Goal: Task Accomplishment & Management: Manage account settings

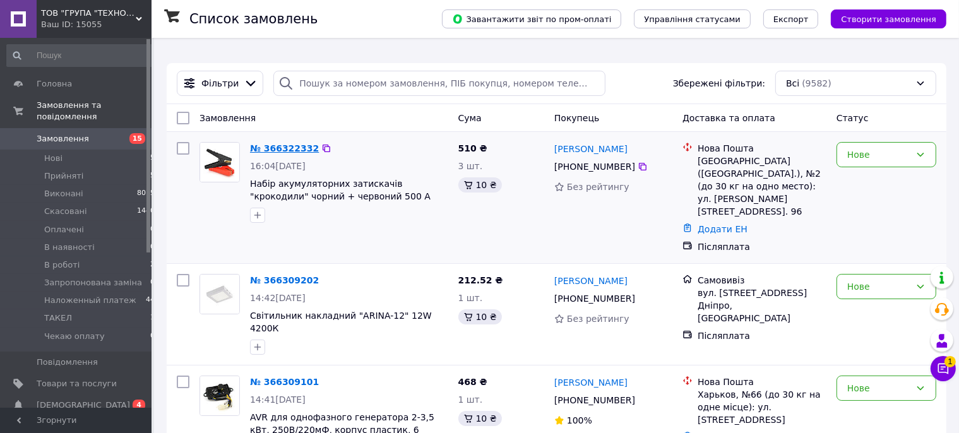
click at [300, 143] on link "№ 366322332" at bounding box center [284, 148] width 69 height 10
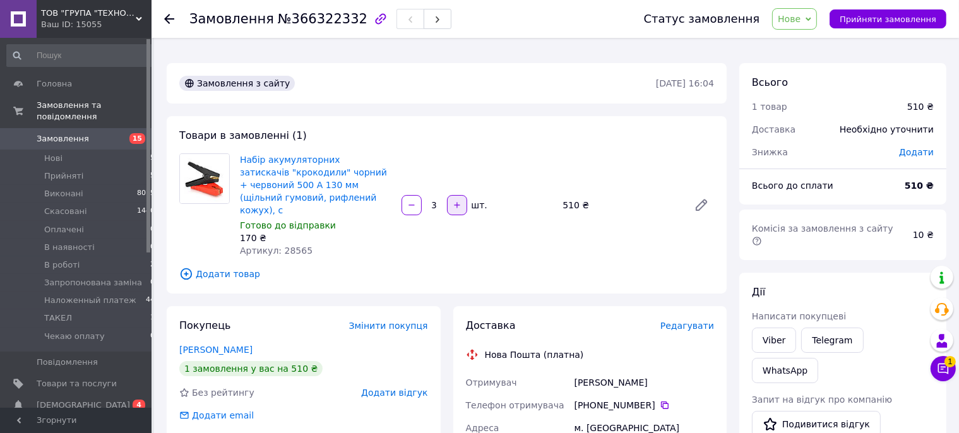
click at [460, 201] on icon "button" at bounding box center [456, 205] width 9 height 9
click at [460, 195] on div at bounding box center [457, 205] width 23 height 20
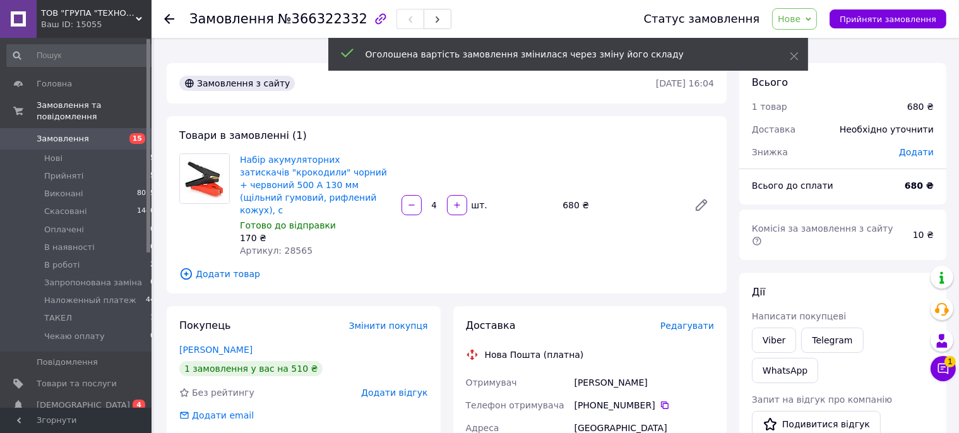
click at [458, 201] on icon "button" at bounding box center [456, 205] width 9 height 9
type input "6"
click at [297, 245] on span "Артикул: 28565" at bounding box center [276, 250] width 73 height 10
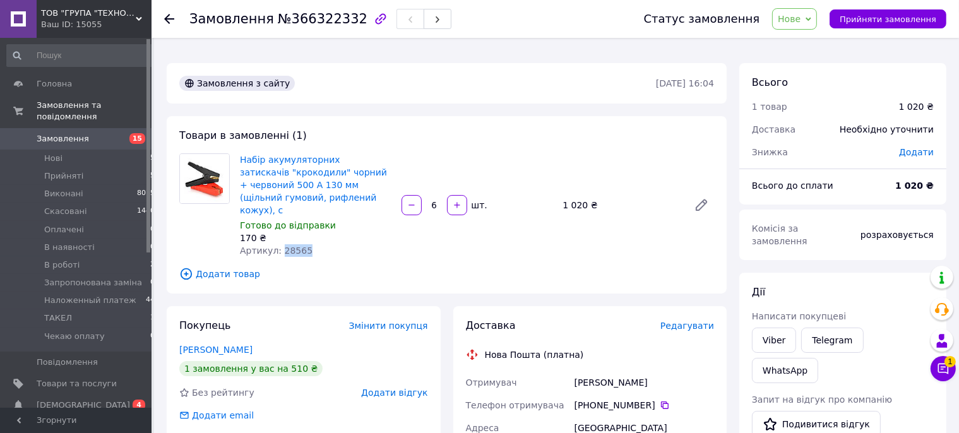
copy span "28565"
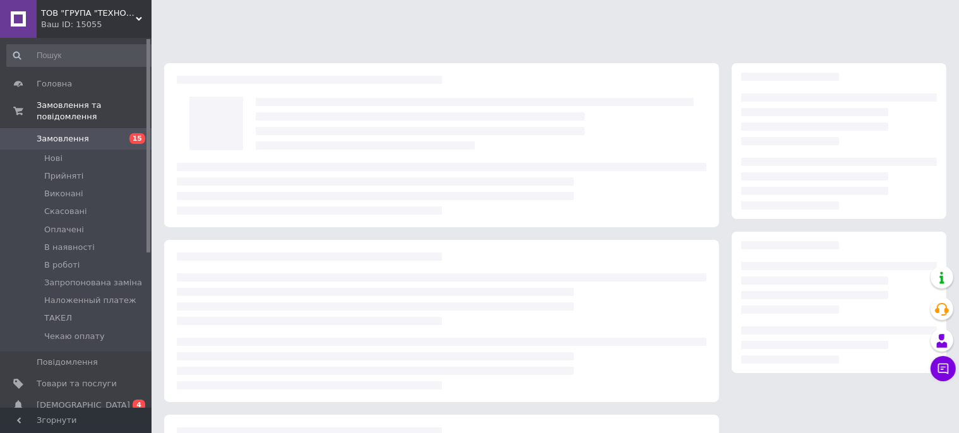
click at [59, 133] on span "Замовлення" at bounding box center [63, 138] width 52 height 11
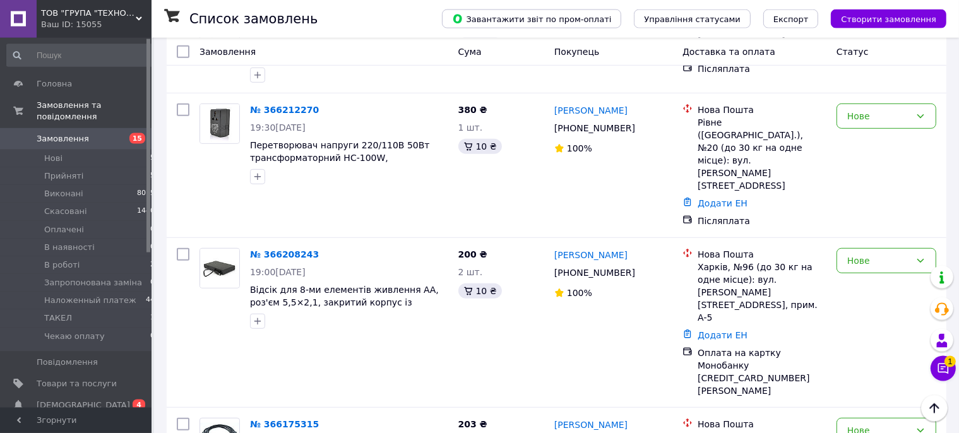
scroll to position [866, 0]
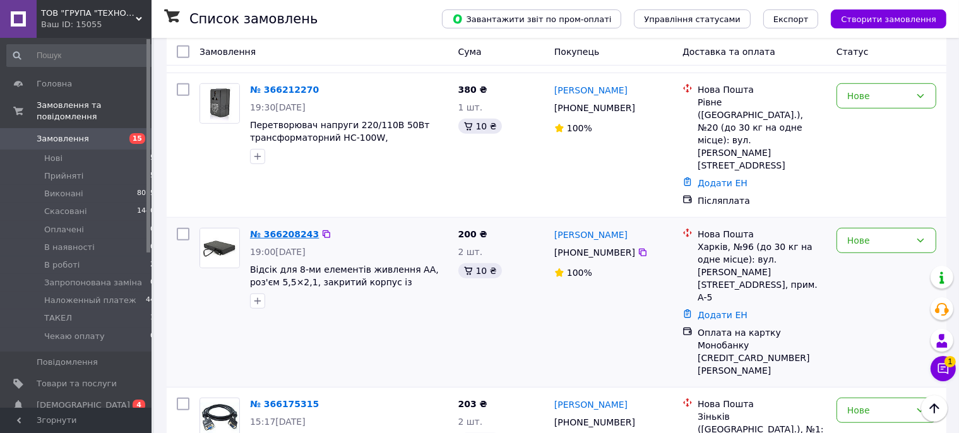
click at [292, 229] on link "№ 366208243" at bounding box center [284, 234] width 69 height 10
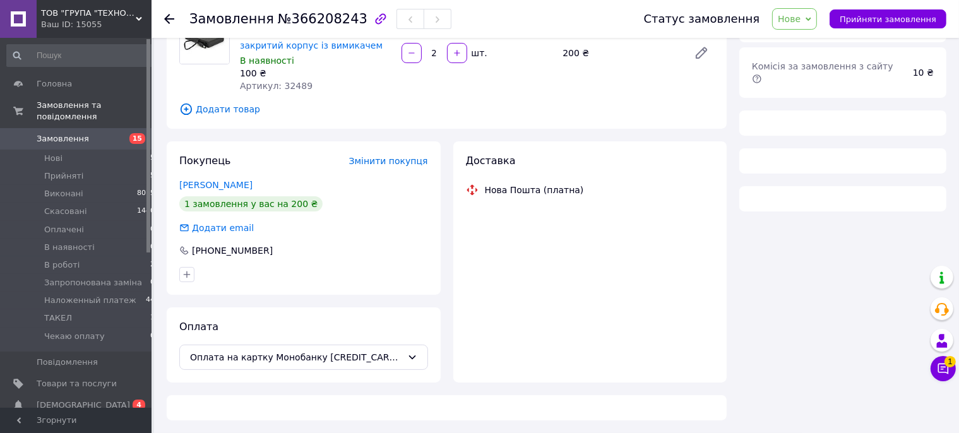
scroll to position [127, 0]
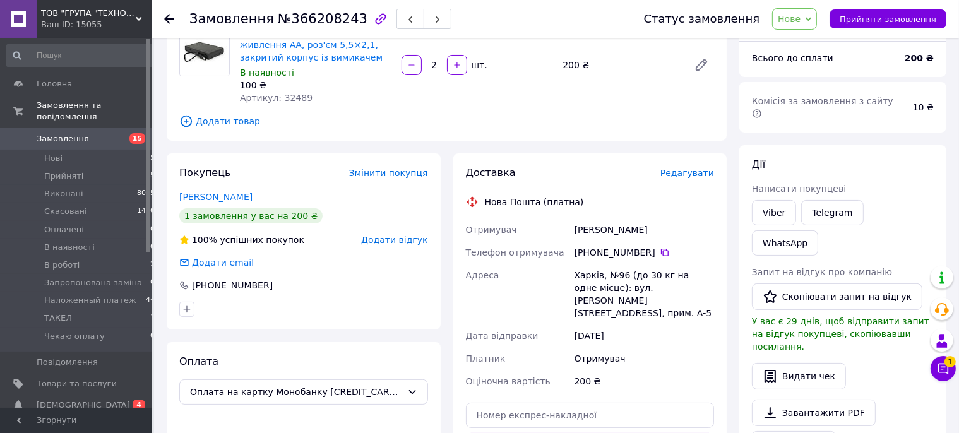
click at [286, 93] on span "Артикул: 32489" at bounding box center [276, 98] width 73 height 10
copy span "32489"
click at [167, 19] on use at bounding box center [169, 19] width 10 height 10
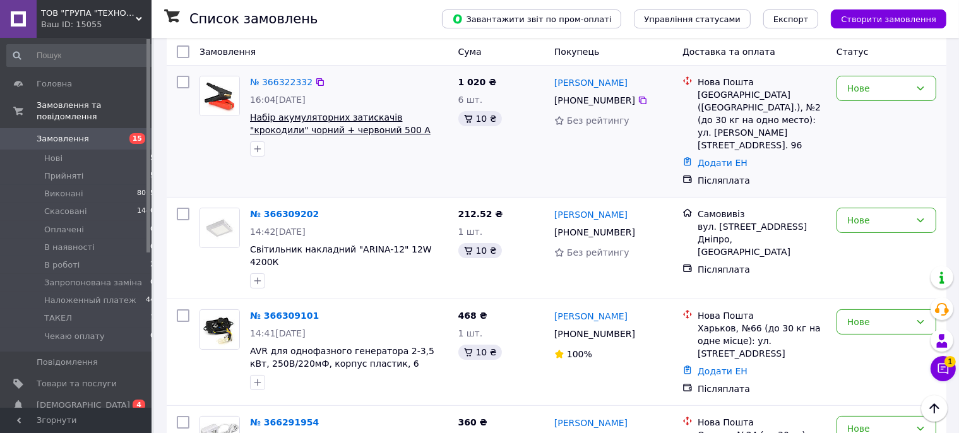
scroll to position [133, 0]
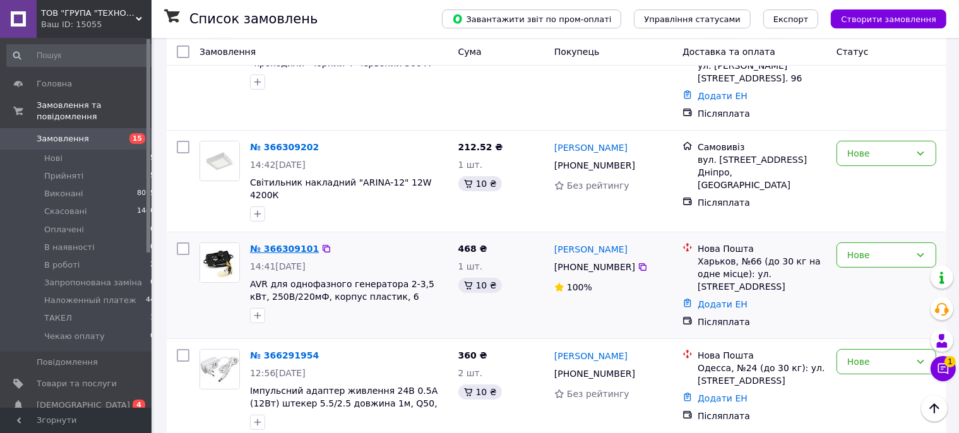
click at [289, 244] on link "№ 366309101" at bounding box center [284, 249] width 69 height 10
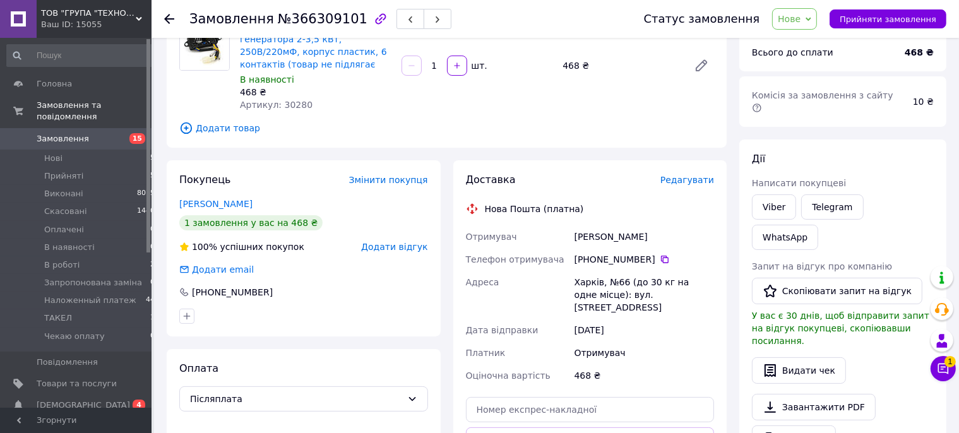
click at [167, 17] on use at bounding box center [169, 19] width 10 height 10
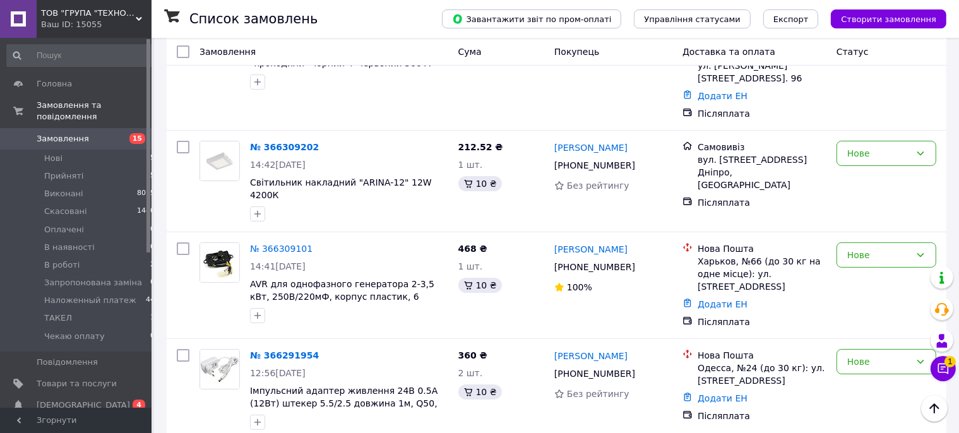
scroll to position [199, 0]
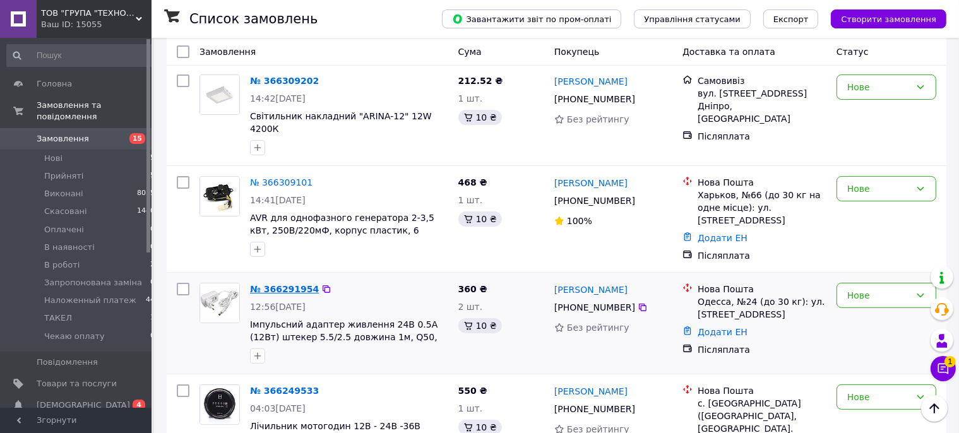
click at [286, 284] on link "№ 366291954" at bounding box center [284, 289] width 69 height 10
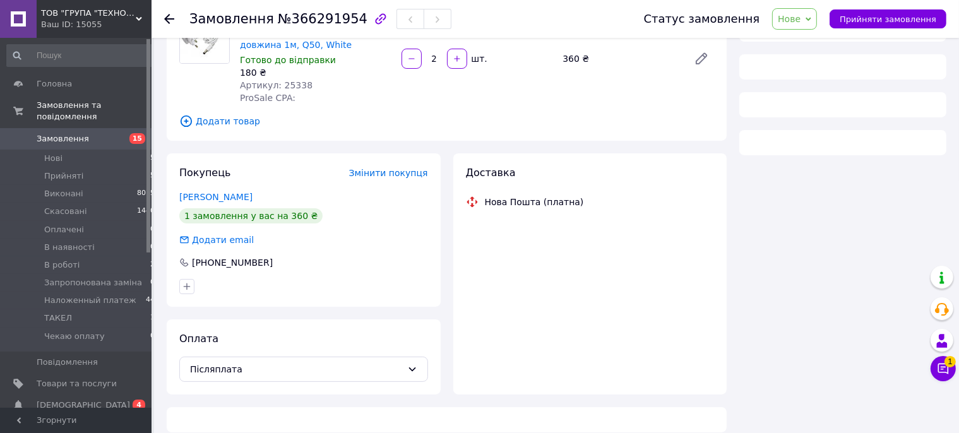
scroll to position [127, 0]
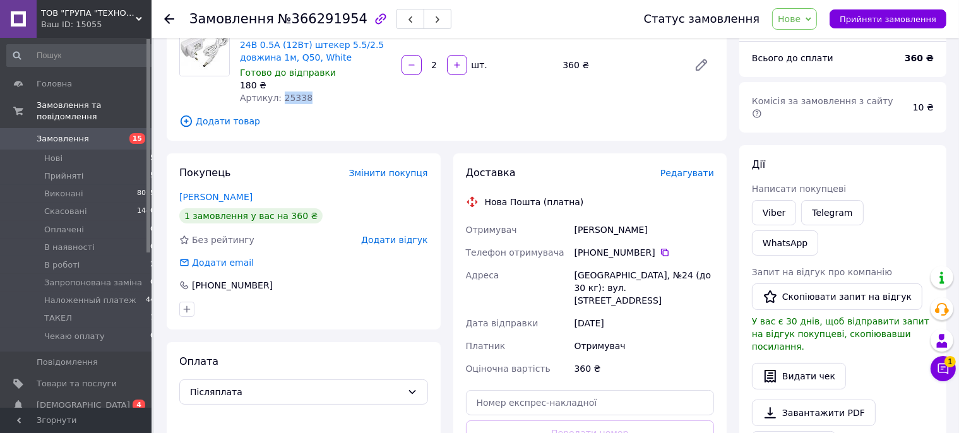
drag, startPoint x: 302, startPoint y: 86, endPoint x: 276, endPoint y: 87, distance: 25.3
click at [276, 92] on div "Артикул: 25338" at bounding box center [315, 98] width 151 height 13
copy span "25338"
click at [165, 18] on icon at bounding box center [169, 19] width 10 height 10
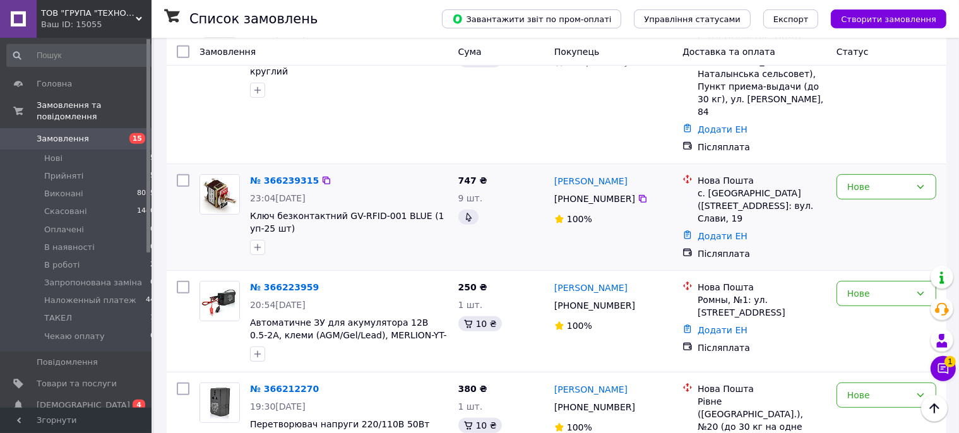
scroll to position [600, 0]
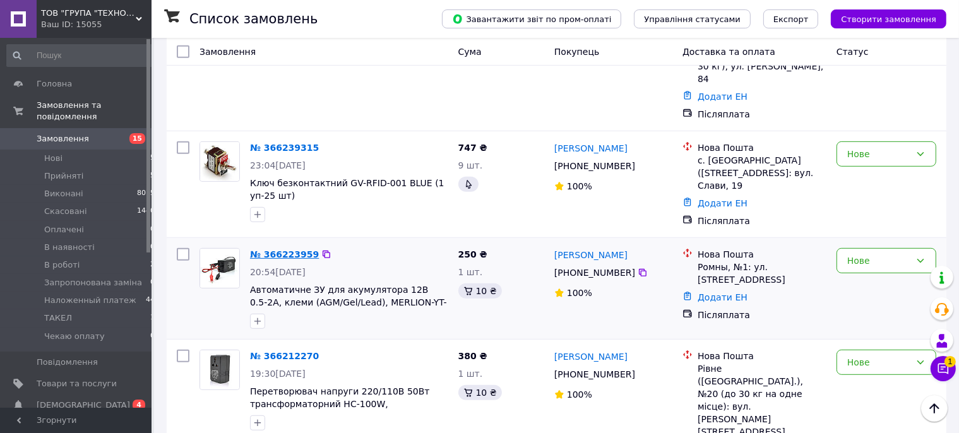
click at [289, 249] on link "№ 366223959" at bounding box center [284, 254] width 69 height 10
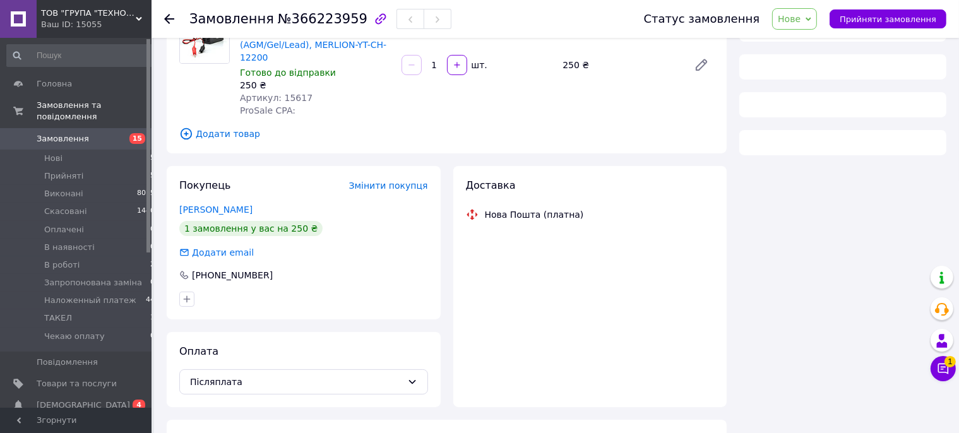
scroll to position [127, 0]
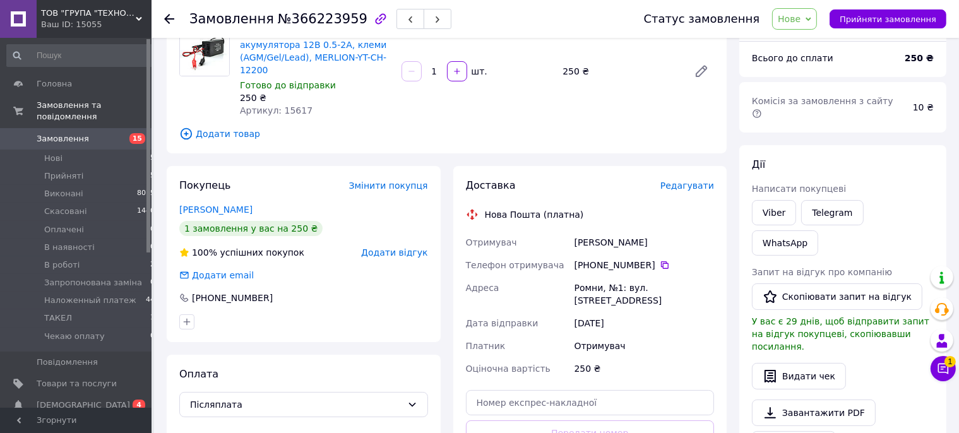
click at [170, 20] on icon at bounding box center [169, 19] width 10 height 10
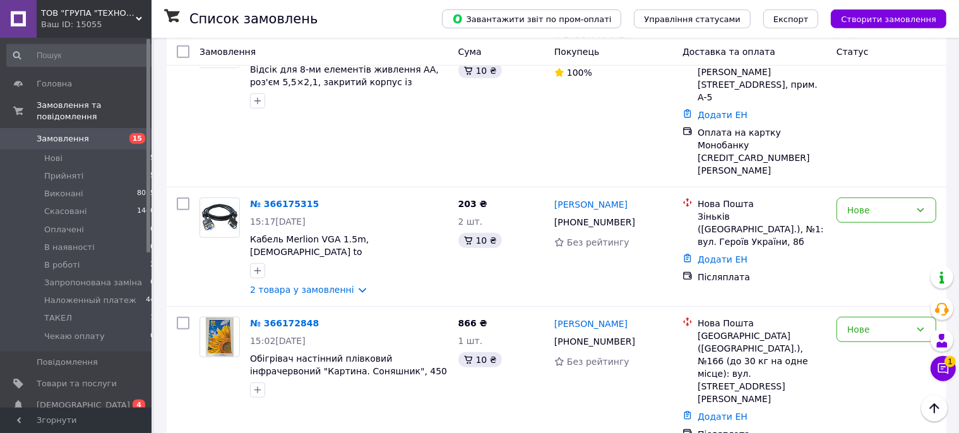
scroll to position [1133, 0]
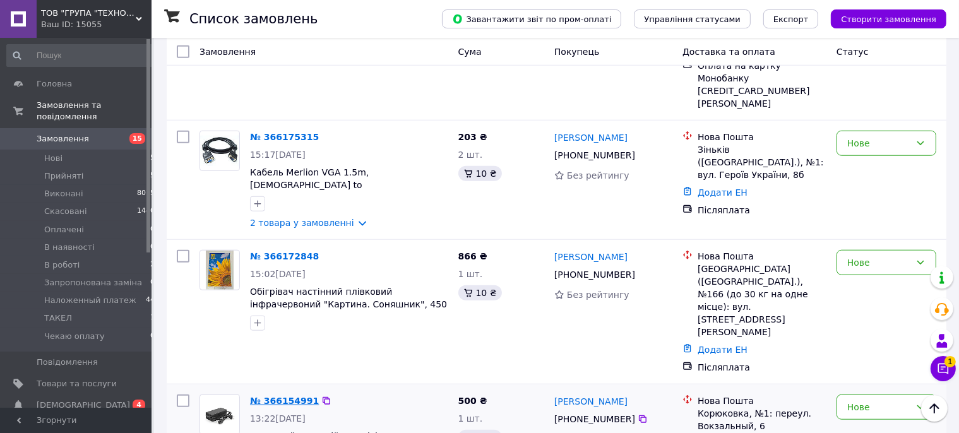
click at [272, 396] on link "№ 366154991" at bounding box center [284, 401] width 69 height 10
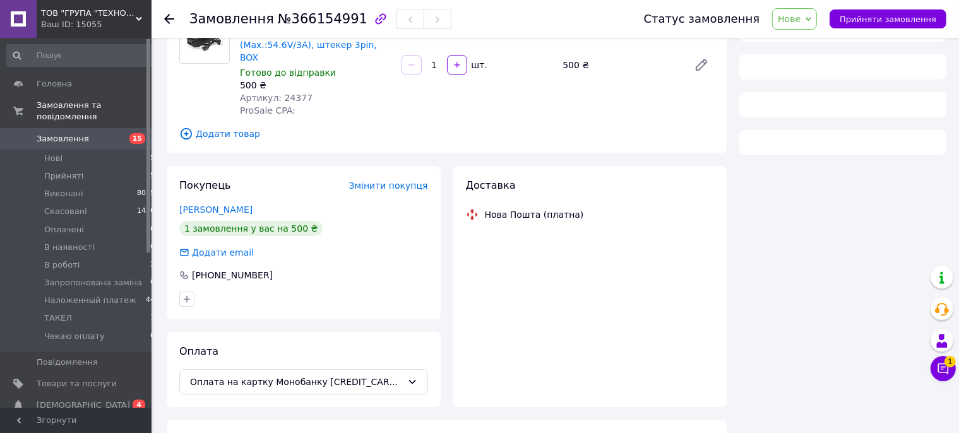
scroll to position [127, 0]
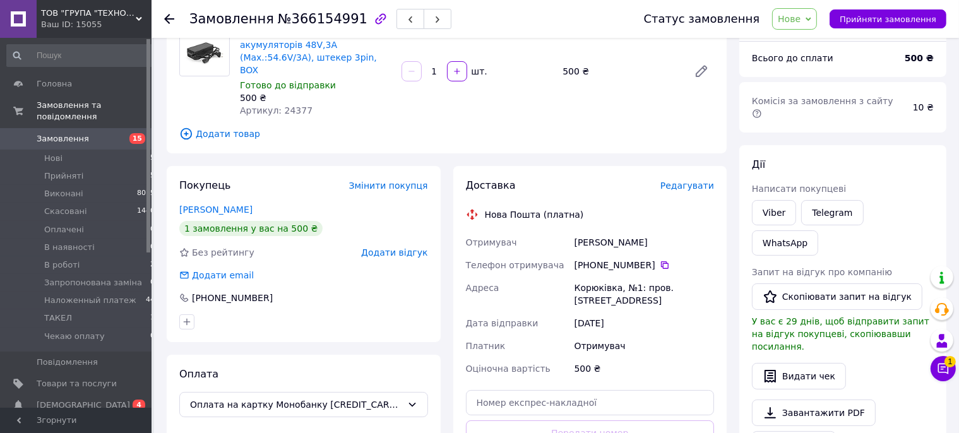
click at [169, 20] on use at bounding box center [169, 19] width 10 height 10
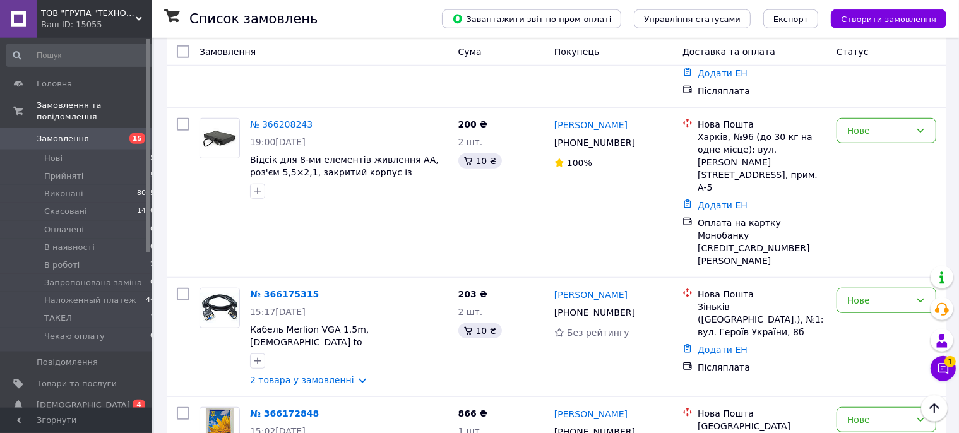
scroll to position [1000, 0]
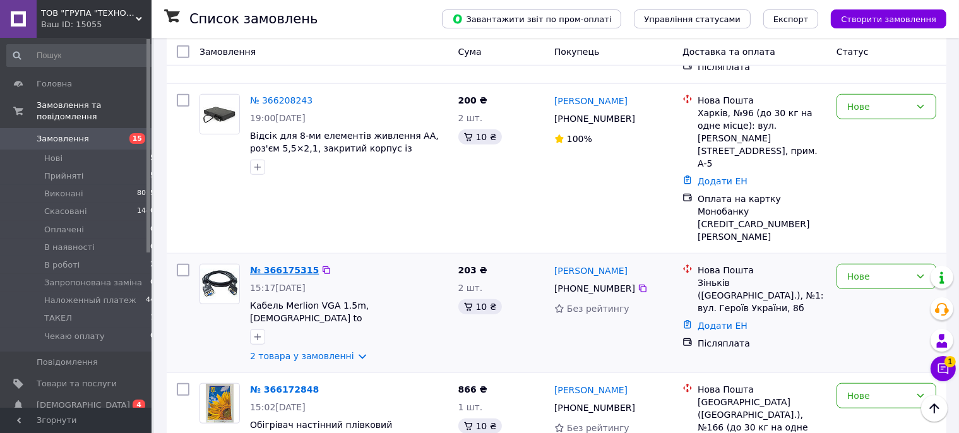
click at [274, 265] on link "№ 366175315" at bounding box center [284, 270] width 69 height 10
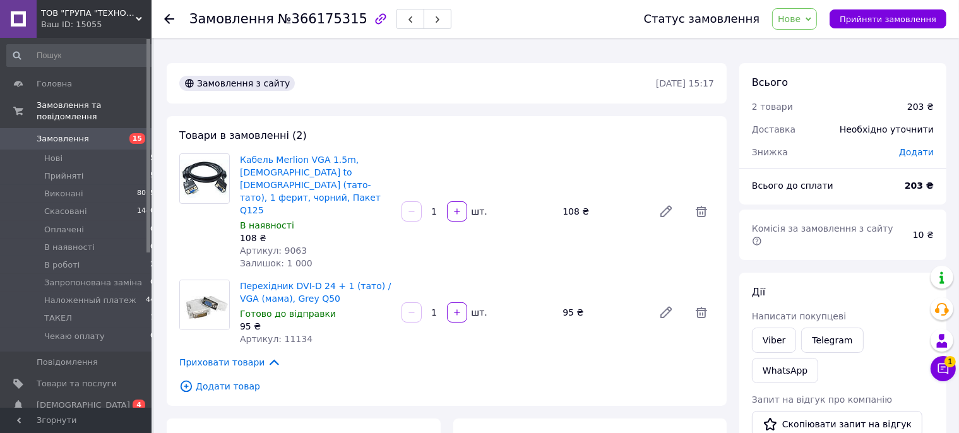
click at [170, 19] on use at bounding box center [169, 19] width 10 height 10
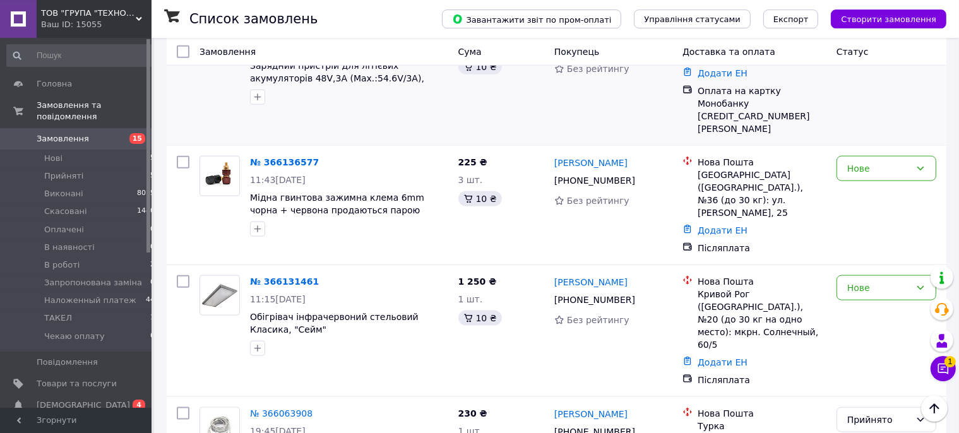
scroll to position [1532, 0]
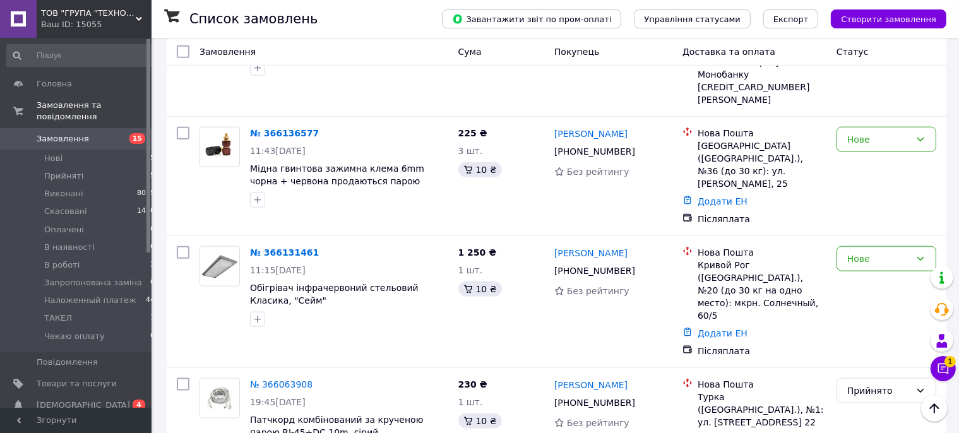
click at [869, 296] on li "Виконано" at bounding box center [886, 297] width 98 height 23
click at [70, 295] on span "Наложенный платеж" at bounding box center [90, 300] width 92 height 11
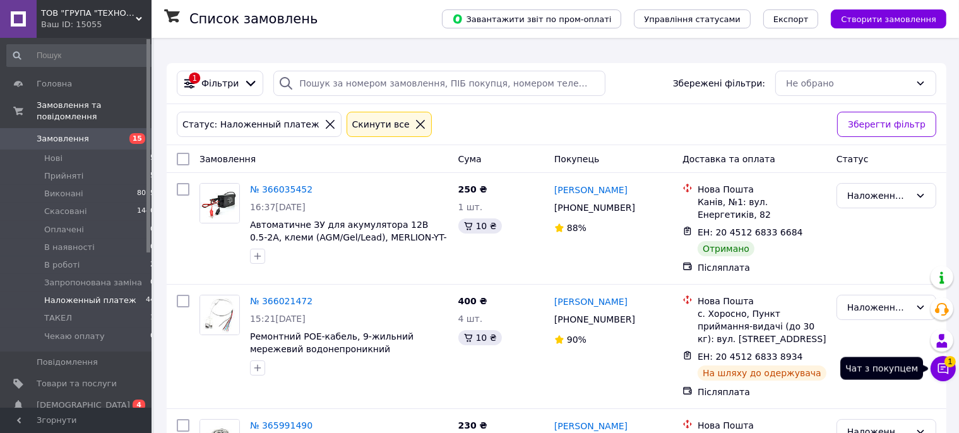
click at [943, 365] on icon at bounding box center [942, 368] width 13 height 13
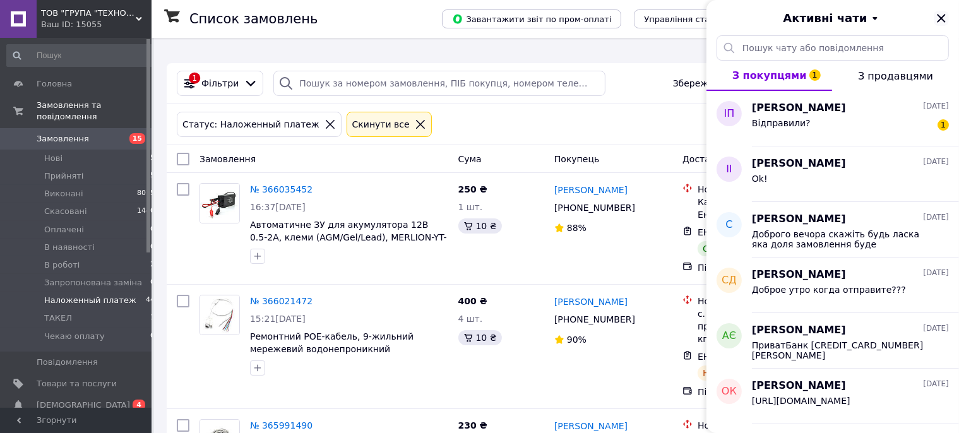
click at [942, 16] on icon "Закрити" at bounding box center [940, 18] width 15 height 15
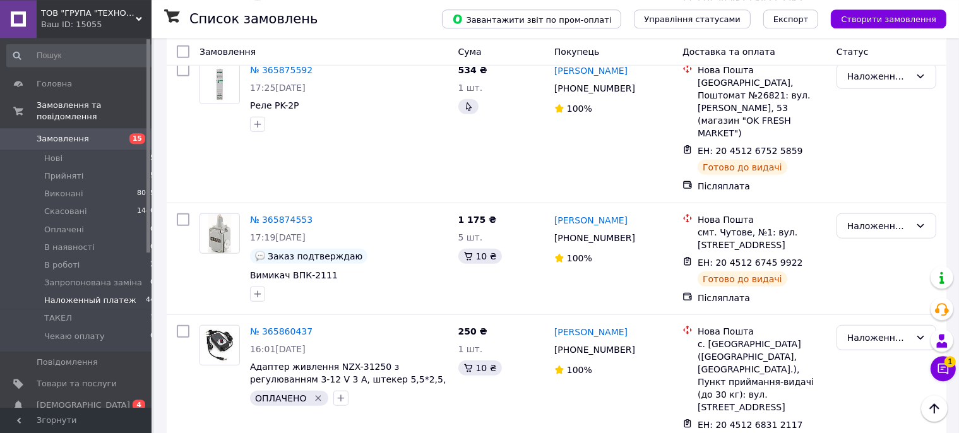
scroll to position [1066, 0]
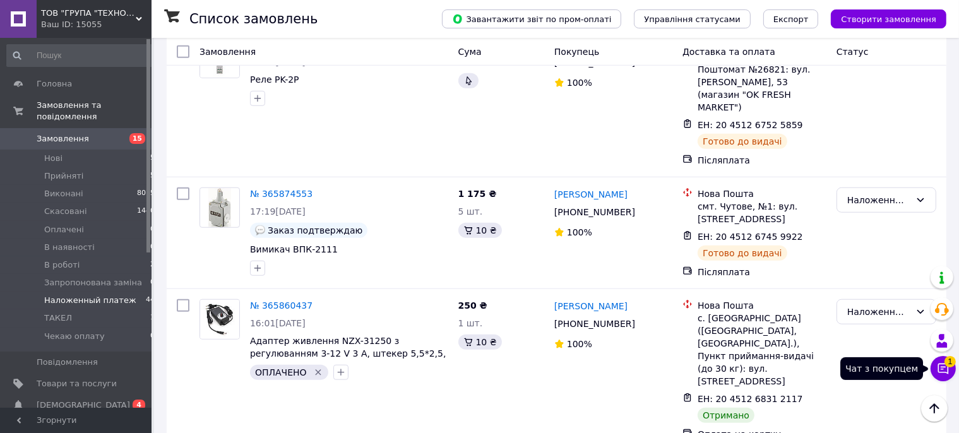
click at [943, 367] on icon at bounding box center [942, 368] width 13 height 13
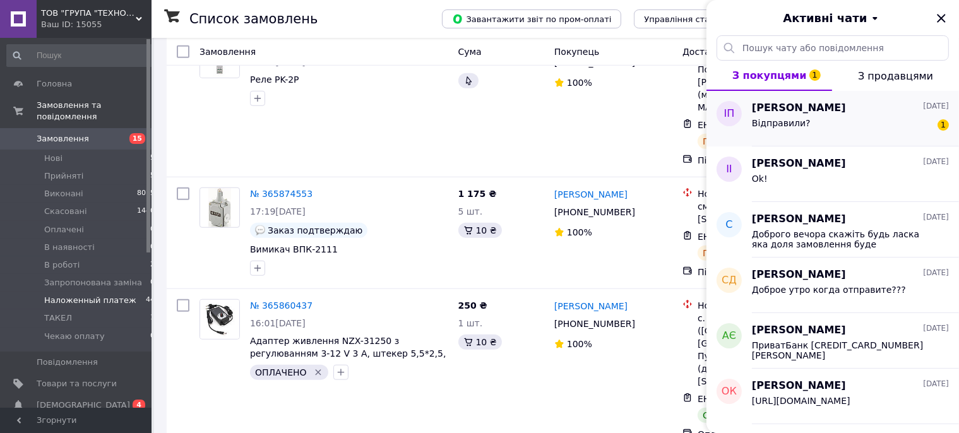
click at [826, 118] on div "Відправили? 1" at bounding box center [850, 125] width 197 height 20
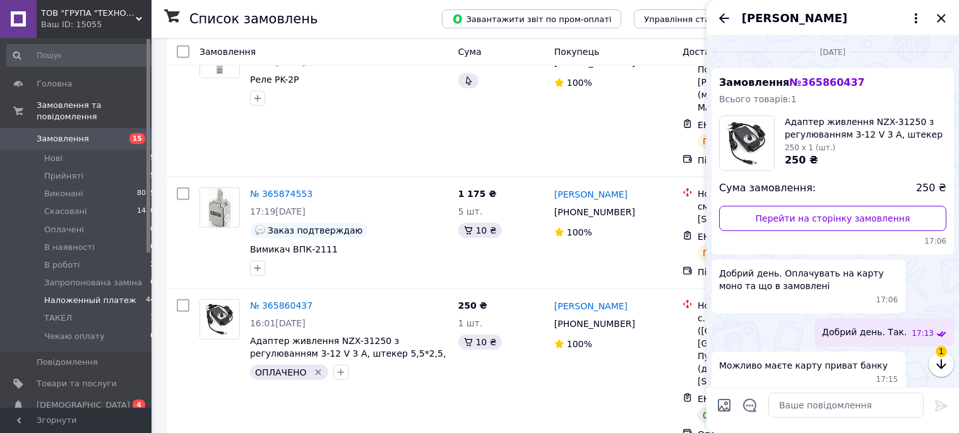
scroll to position [305, 0]
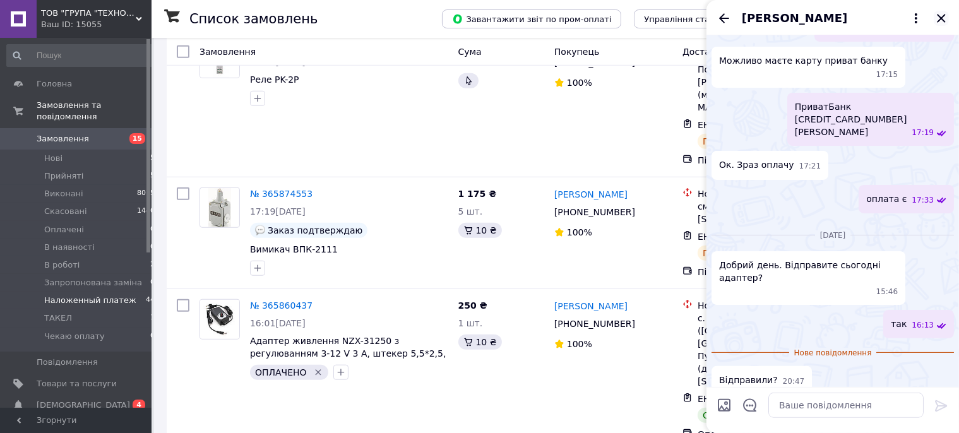
click at [945, 17] on icon "Закрити" at bounding box center [940, 18] width 15 height 15
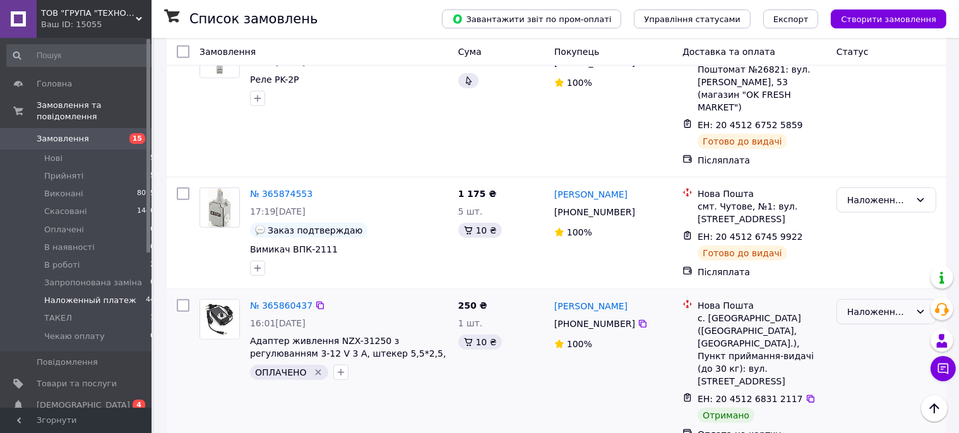
click at [883, 305] on div "Наложенный платеж" at bounding box center [878, 312] width 63 height 14
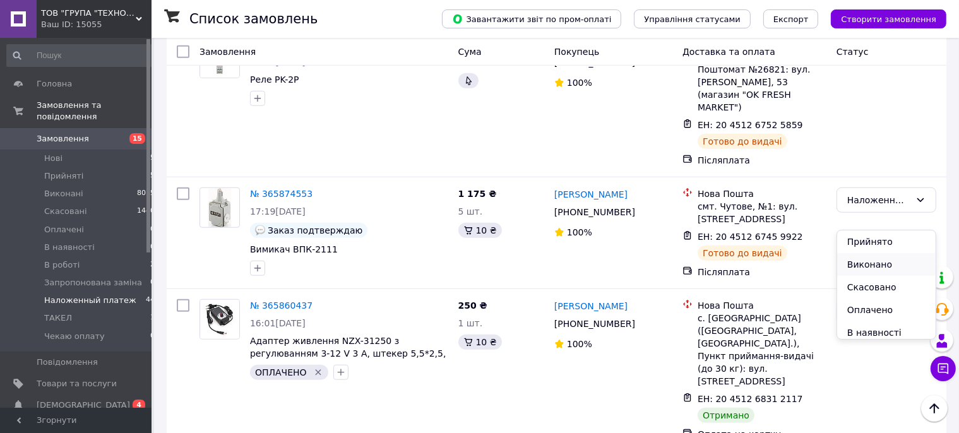
click at [869, 264] on li "Виконано" at bounding box center [886, 264] width 98 height 23
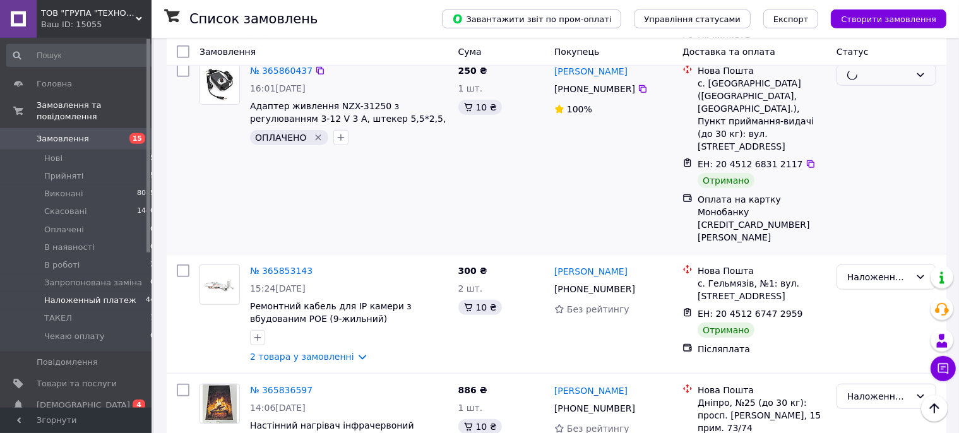
scroll to position [1333, 0]
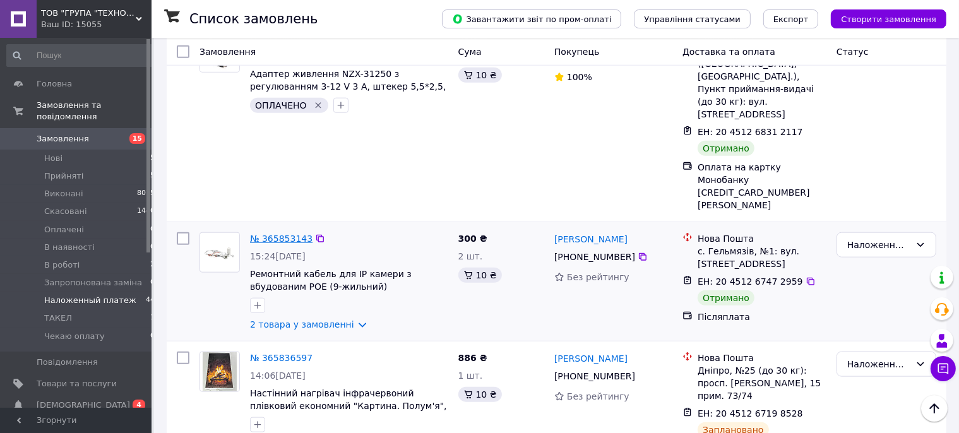
click at [276, 233] on link "№ 365853143" at bounding box center [281, 238] width 62 height 10
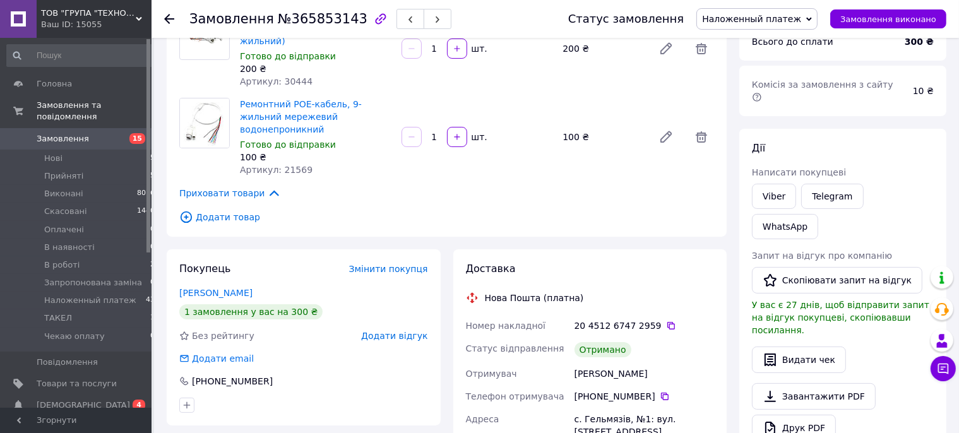
scroll to position [78, 0]
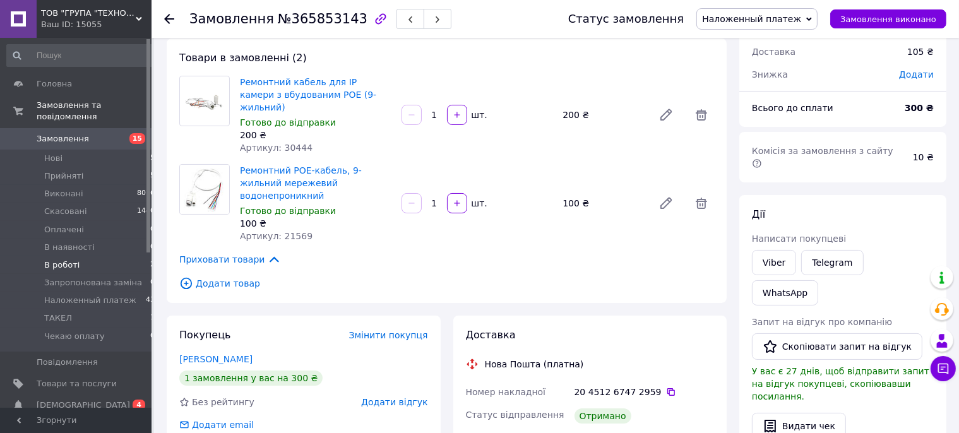
click at [69, 259] on span "В роботі" at bounding box center [61, 264] width 35 height 11
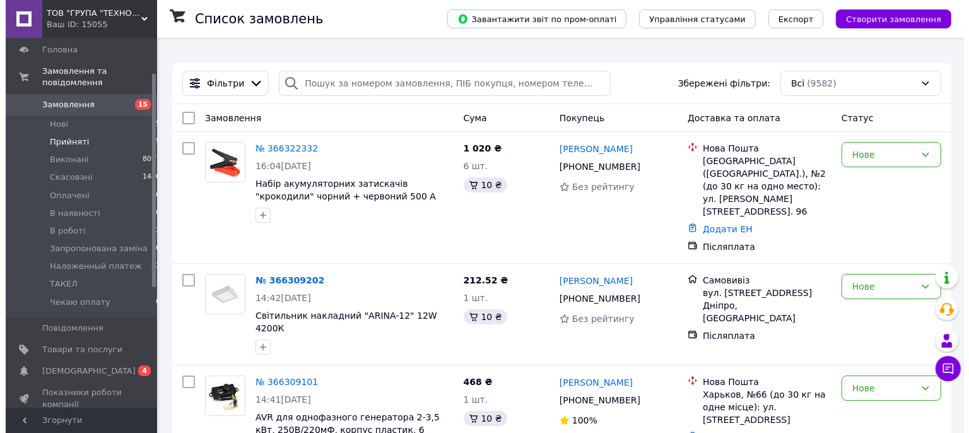
scroll to position [66, 0]
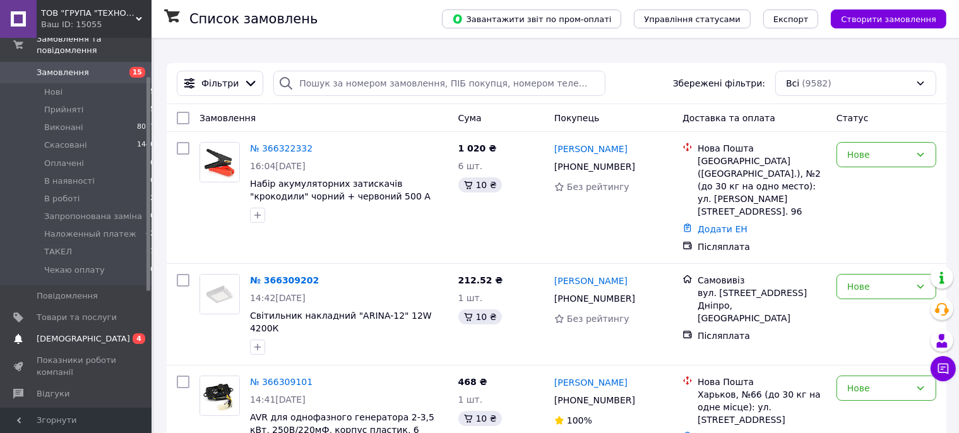
click at [74, 333] on span "[DEMOGRAPHIC_DATA]" at bounding box center [83, 338] width 93 height 11
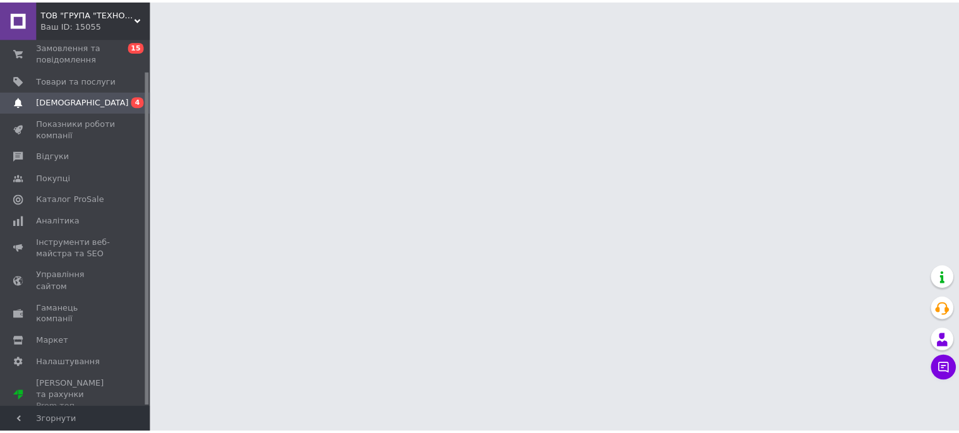
scroll to position [35, 0]
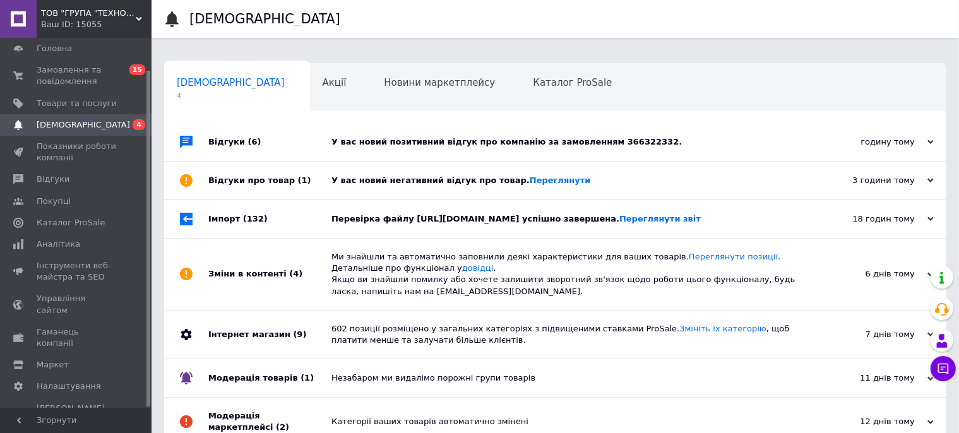
click at [395, 175] on div "У вас новий негативний відгук про товар. [GEOGRAPHIC_DATA]" at bounding box center [569, 180] width 476 height 11
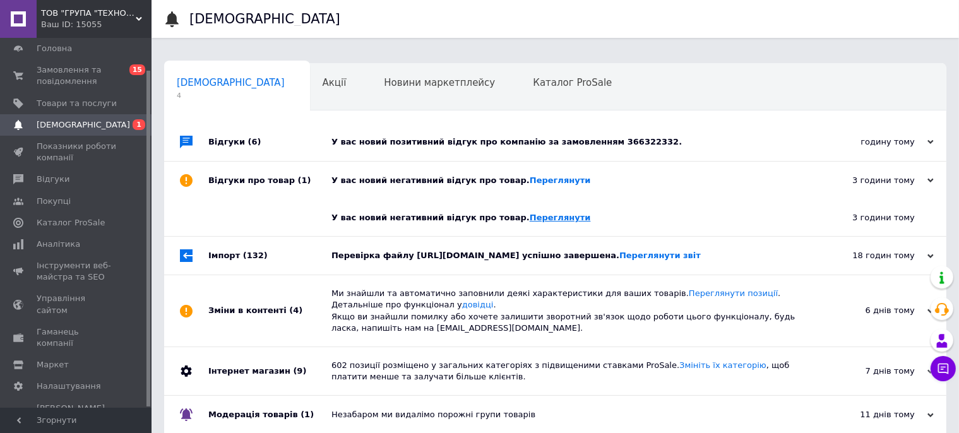
click at [544, 213] on link "Переглянути" at bounding box center [559, 217] width 61 height 9
click at [322, 77] on span "Акції" at bounding box center [334, 82] width 24 height 11
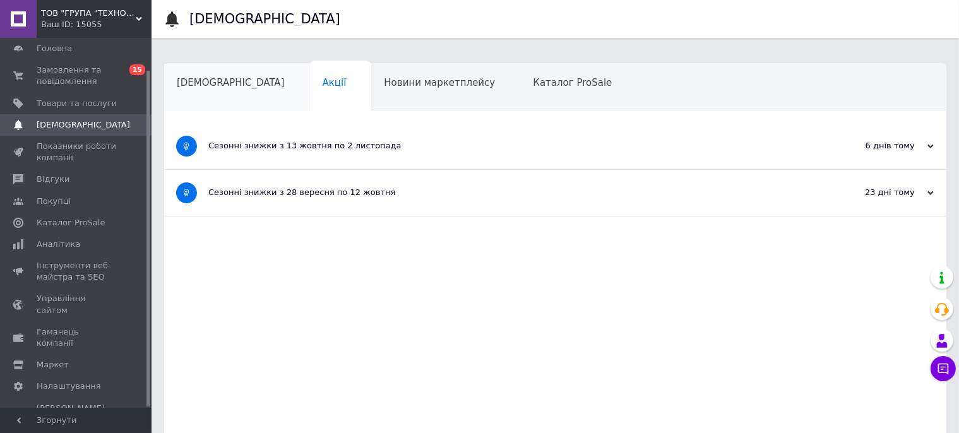
click at [212, 77] on span "[DEMOGRAPHIC_DATA]" at bounding box center [231, 82] width 108 height 11
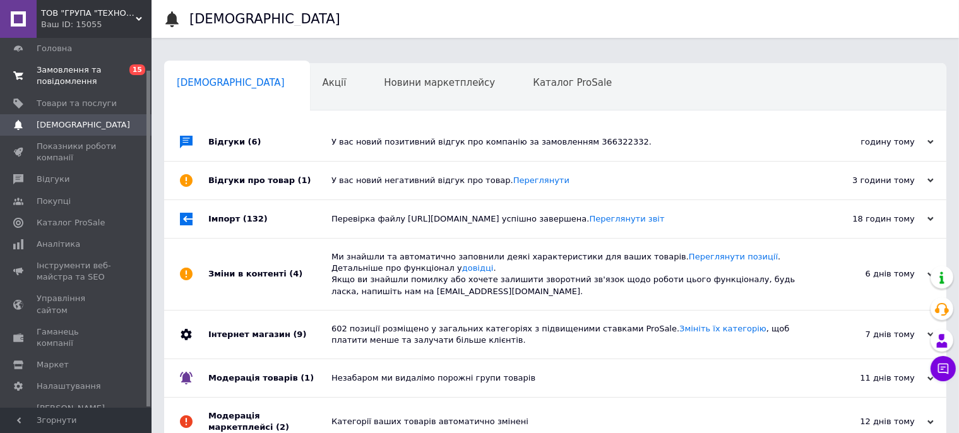
click at [56, 82] on span "Замовлення та повідомлення" at bounding box center [77, 75] width 80 height 23
